Goal: Find specific page/section: Find specific page/section

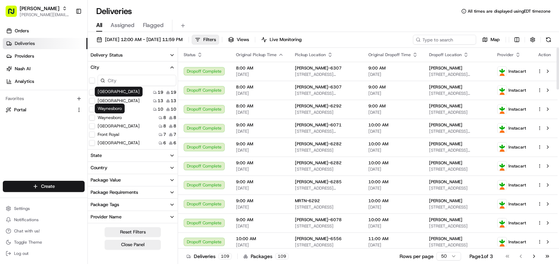
click at [109, 121] on div "[GEOGRAPHIC_DATA] 8 8" at bounding box center [133, 117] width 90 height 7
click at [105, 126] on label "[GEOGRAPHIC_DATA]" at bounding box center [119, 126] width 42 height 6
click at [95, 126] on button "[GEOGRAPHIC_DATA]" at bounding box center [92, 126] width 6 height 6
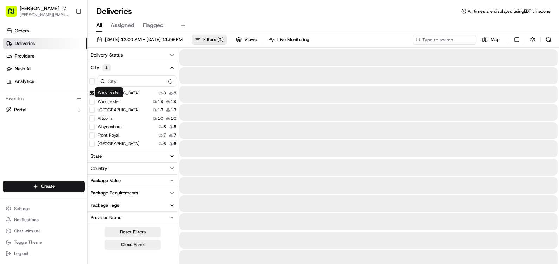
click at [92, 128] on button "Waynesboro" at bounding box center [92, 127] width 6 height 6
click at [90, 98] on div "[GEOGRAPHIC_DATA] 8 8" at bounding box center [133, 101] width 90 height 7
click at [94, 108] on button "Winchester" at bounding box center [92, 110] width 6 height 6
click at [91, 99] on button "Waynesboro" at bounding box center [92, 102] width 6 height 6
click at [92, 100] on button "Winchester" at bounding box center [92, 102] width 6 height 6
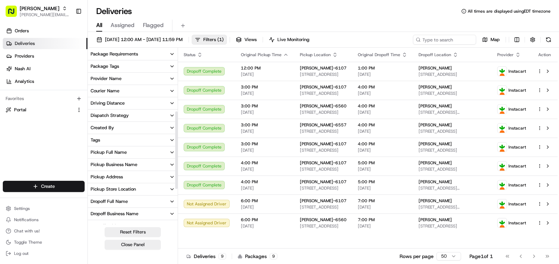
scroll to position [141, 0]
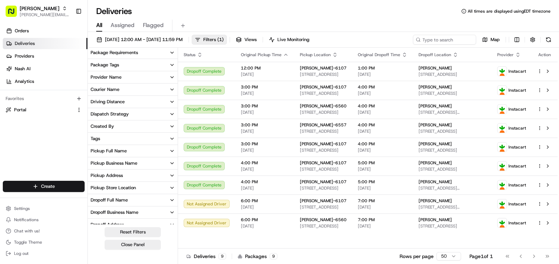
click at [119, 176] on div "Pickup Address" at bounding box center [107, 176] width 32 height 6
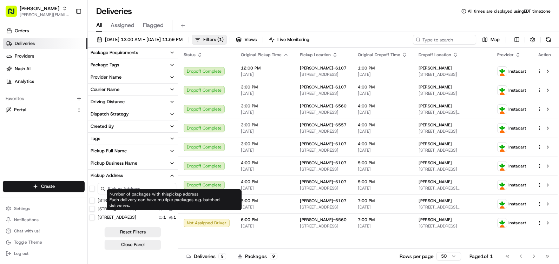
click at [171, 210] on icon at bounding box center [171, 209] width 4 height 4
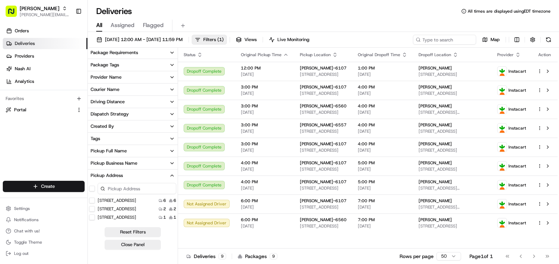
click at [169, 209] on div "2 2" at bounding box center [168, 209] width 18 height 6
click at [97, 207] on div "[STREET_ADDRESS]" at bounding box center [112, 209] width 47 height 6
click at [93, 206] on US "[STREET_ADDRESS]" at bounding box center [92, 209] width 6 height 6
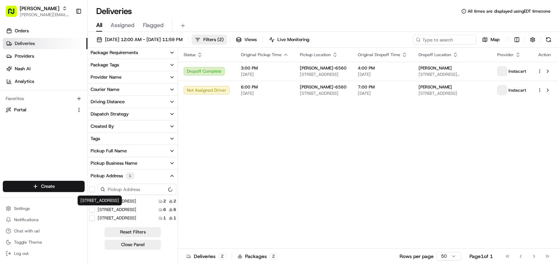
scroll to position [91, 0]
